Goal: Transaction & Acquisition: Subscribe to service/newsletter

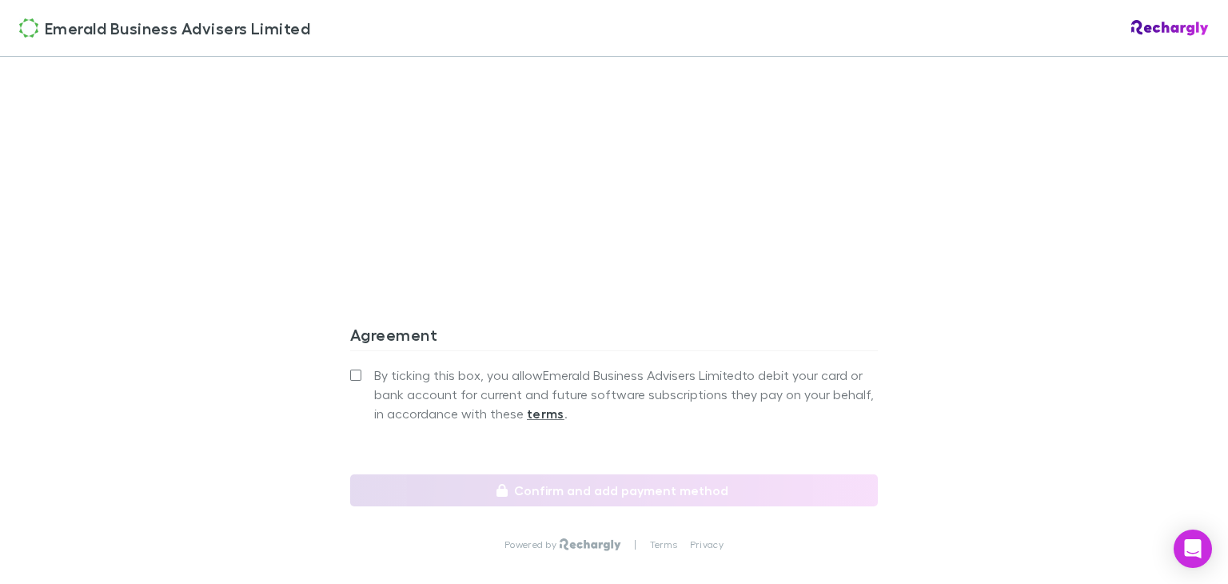
scroll to position [1391, 0]
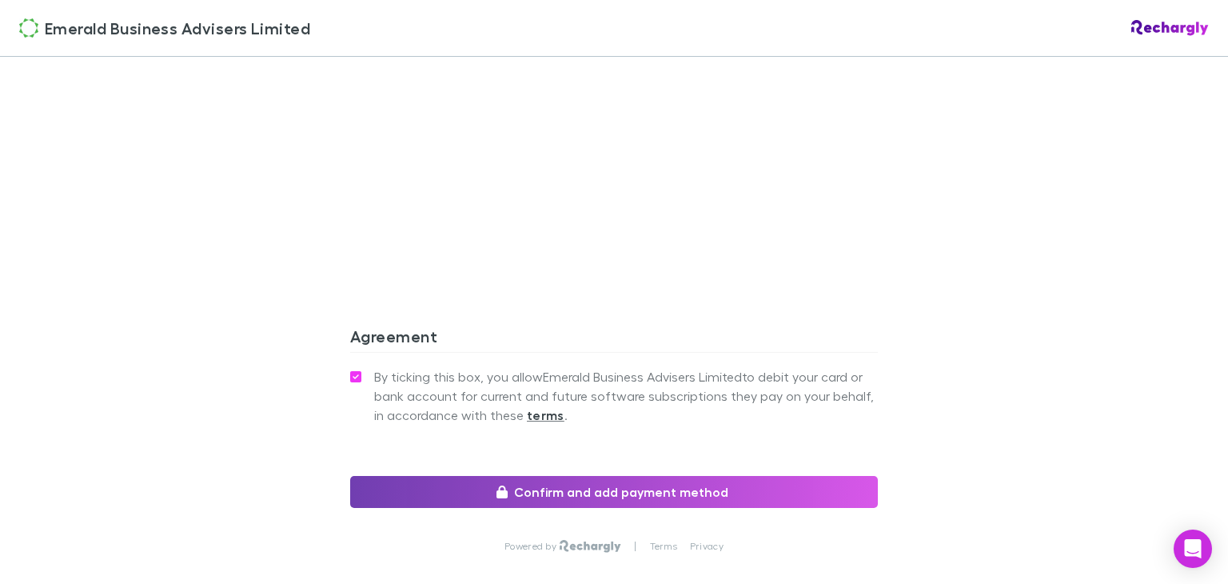
click at [482, 476] on button "Confirm and add payment method" at bounding box center [614, 492] width 528 height 32
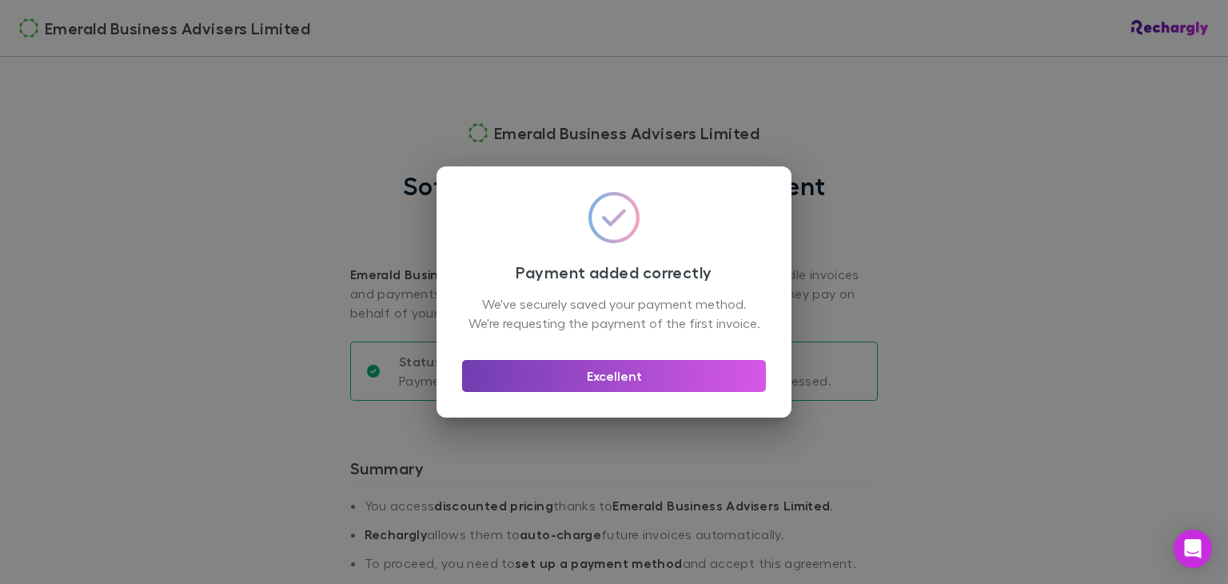
click at [604, 387] on button "Excellent" at bounding box center [614, 376] width 304 height 32
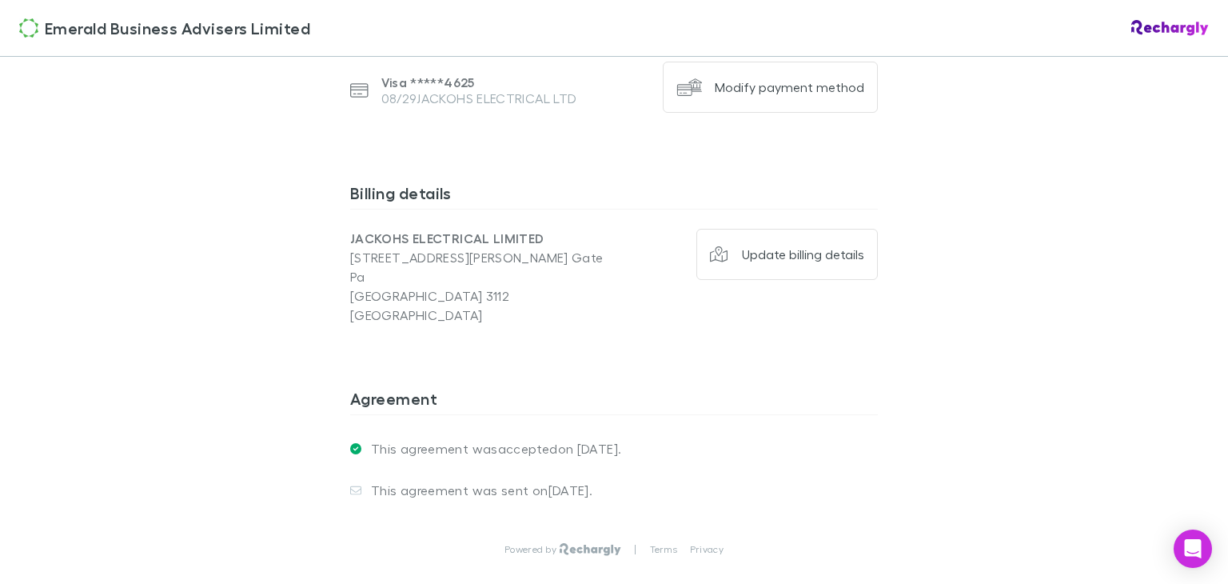
scroll to position [1221, 0]
